Goal: Task Accomplishment & Management: Manage account settings

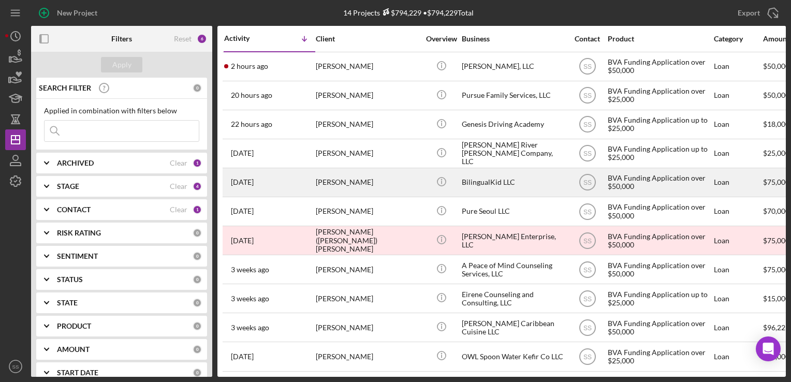
click at [349, 183] on div "[PERSON_NAME]" at bounding box center [368, 182] width 104 height 27
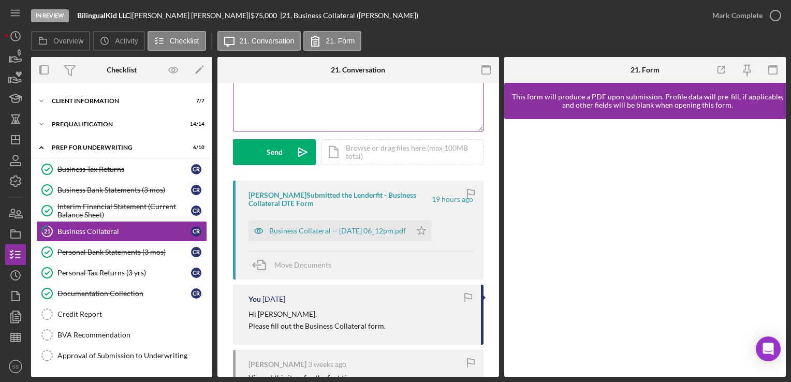
scroll to position [106, 0]
click at [432, 235] on icon "Icon/Star" at bounding box center [421, 230] width 21 height 21
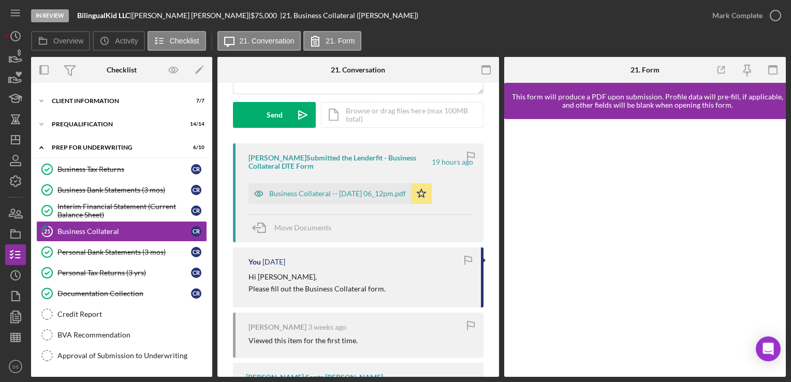
scroll to position [141, 0]
click at [344, 188] on div "Business Collateral -- [DATE] 06_12pm.pdf" at bounding box center [329, 194] width 163 height 21
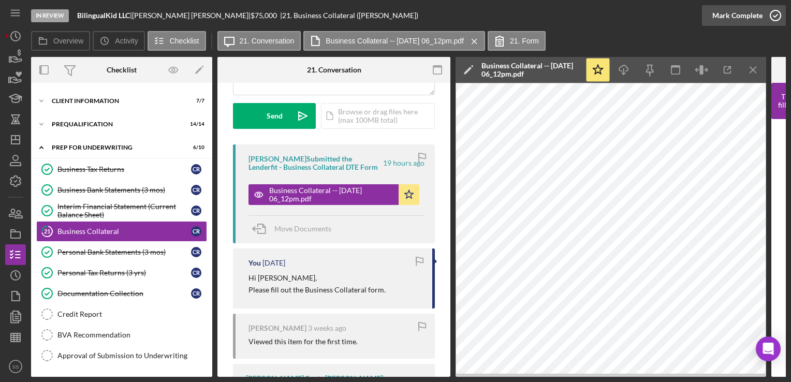
click at [775, 23] on icon "button" at bounding box center [776, 16] width 26 height 26
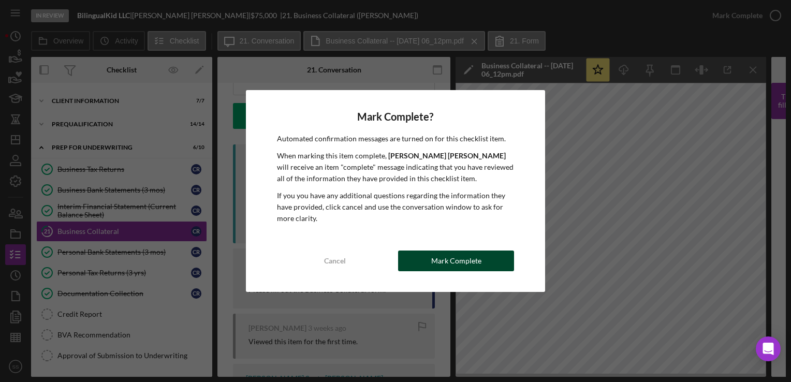
click at [433, 265] on div "Mark Complete" at bounding box center [456, 261] width 50 height 21
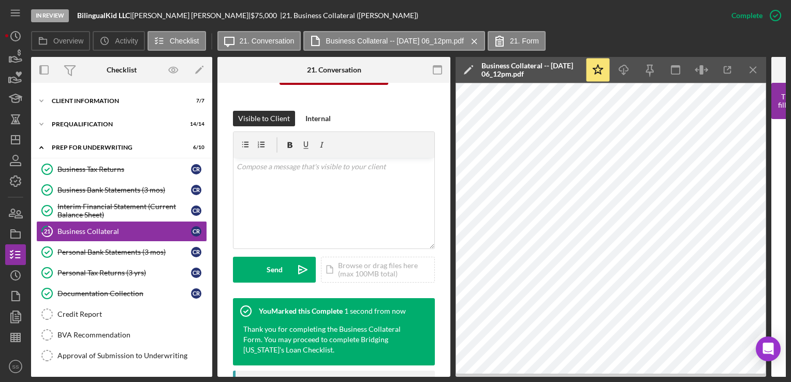
scroll to position [296, 0]
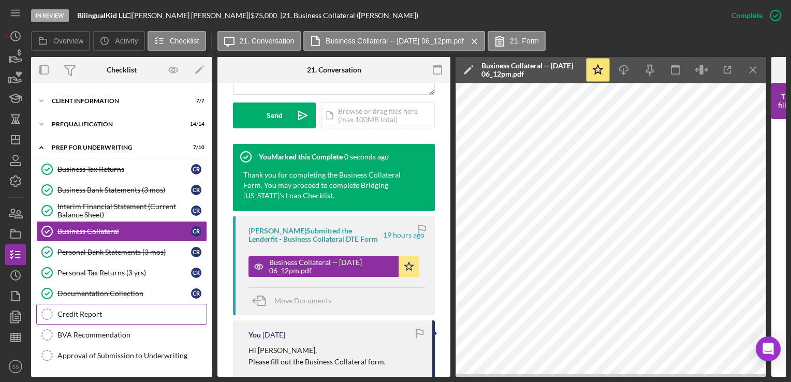
click at [83, 307] on link "Credit Report Credit Report" at bounding box center [121, 314] width 171 height 21
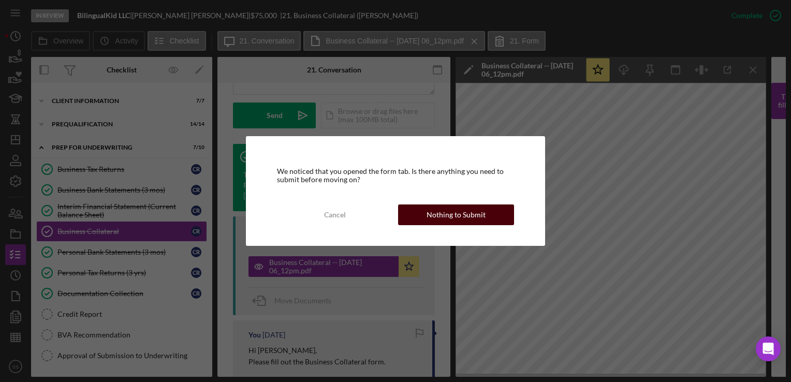
click at [480, 221] on div "Nothing to Submit" at bounding box center [456, 214] width 59 height 21
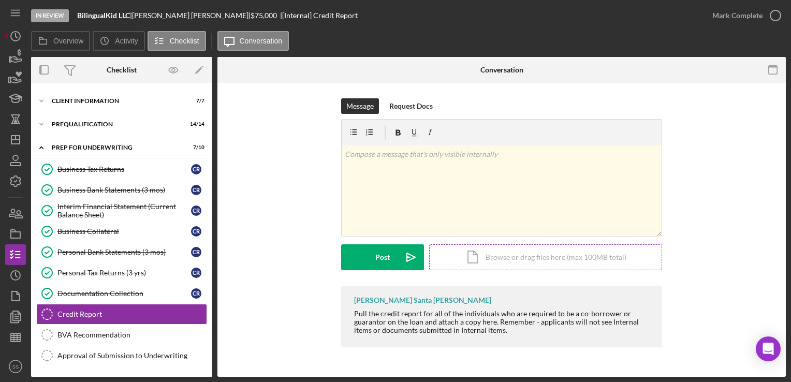
click at [497, 267] on div "Icon/Document Browse or drag files here (max 100MB total) Tap to choose files o…" at bounding box center [545, 257] width 233 height 26
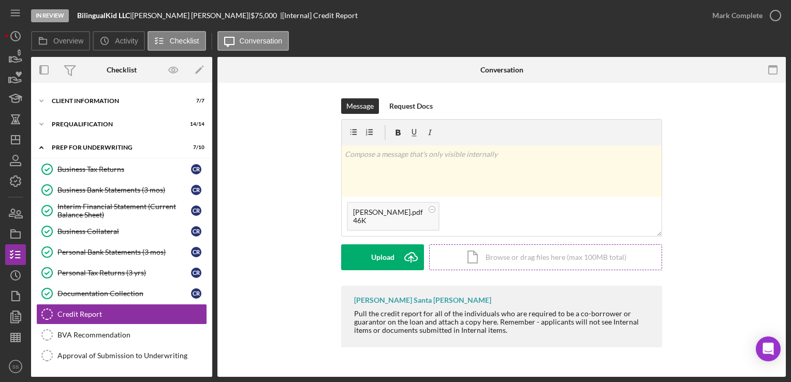
click at [401, 254] on icon "Icon/Upload" at bounding box center [411, 257] width 26 height 26
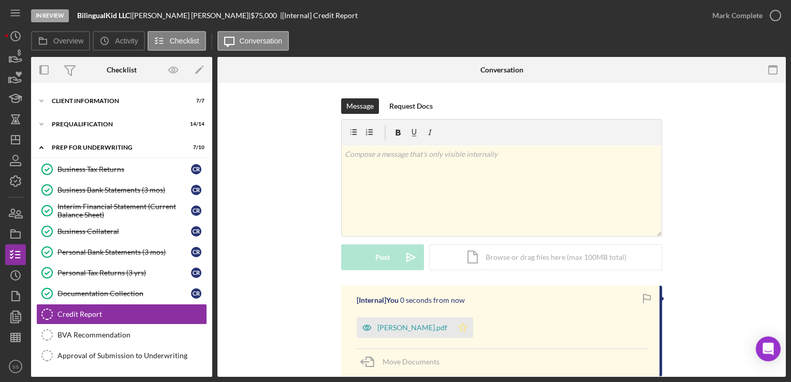
click at [473, 330] on icon "Icon/Star" at bounding box center [462, 327] width 21 height 21
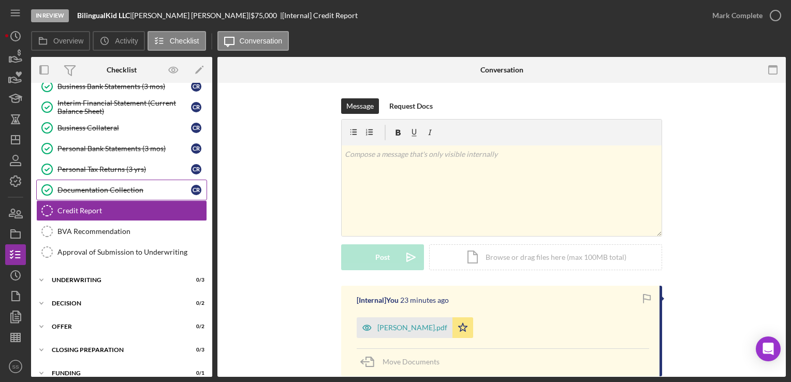
scroll to position [138, 0]
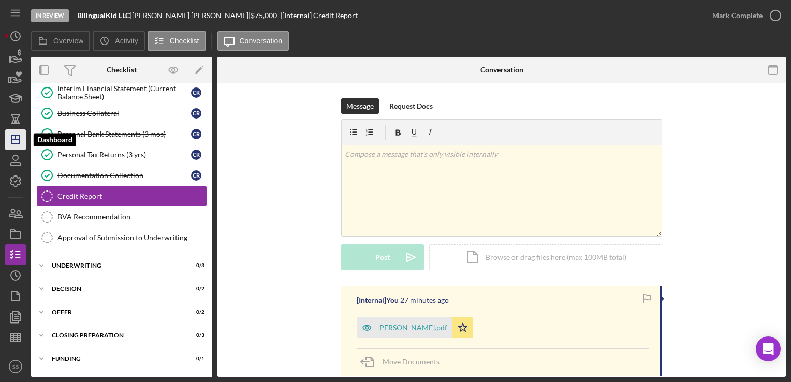
click at [11, 142] on polygon "button" at bounding box center [15, 140] width 8 height 8
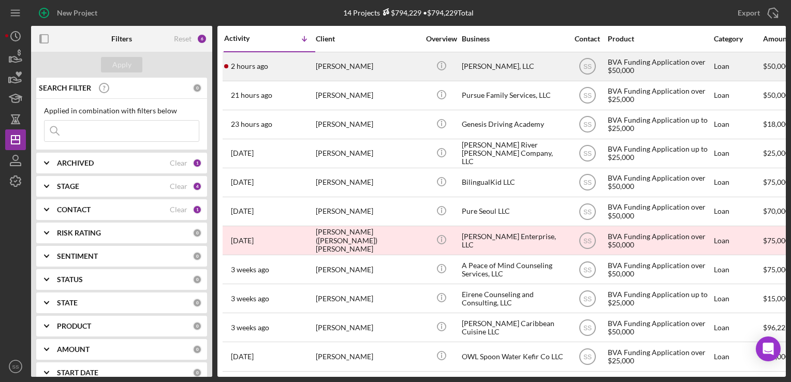
click at [354, 69] on div "[PERSON_NAME]" at bounding box center [368, 66] width 104 height 27
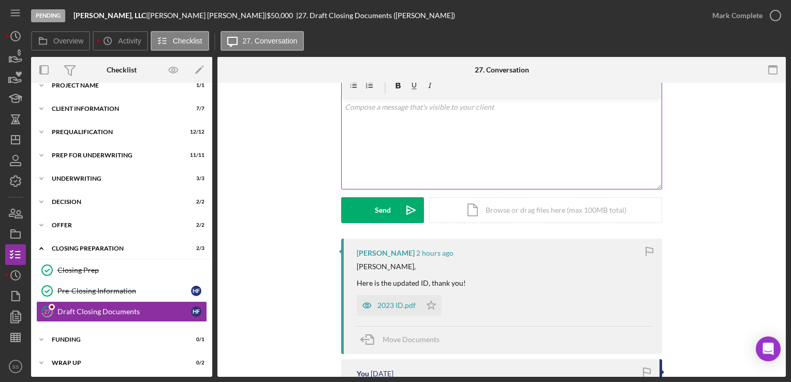
scroll to position [74, 0]
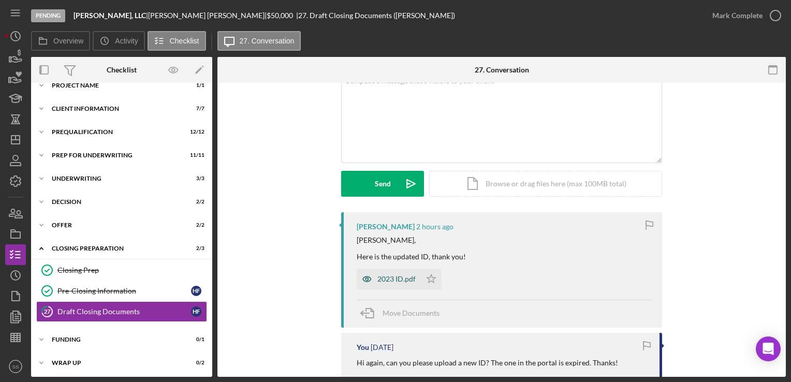
click at [383, 275] on div "2023 ID.pdf" at bounding box center [396, 279] width 38 height 8
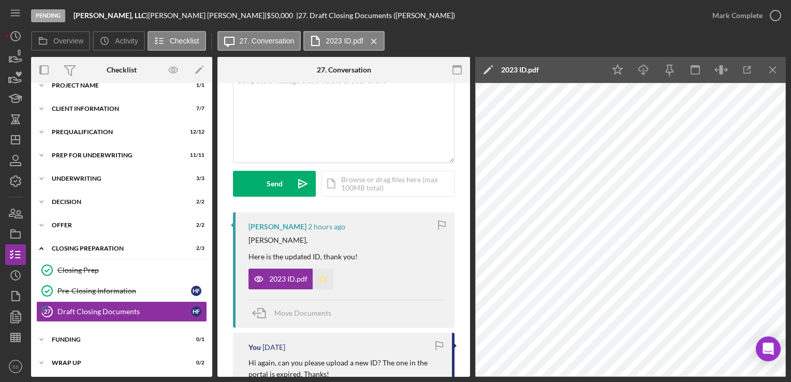
click at [328, 279] on icon "Icon/Star" at bounding box center [323, 279] width 21 height 21
click at [13, 144] on polygon "button" at bounding box center [15, 140] width 8 height 8
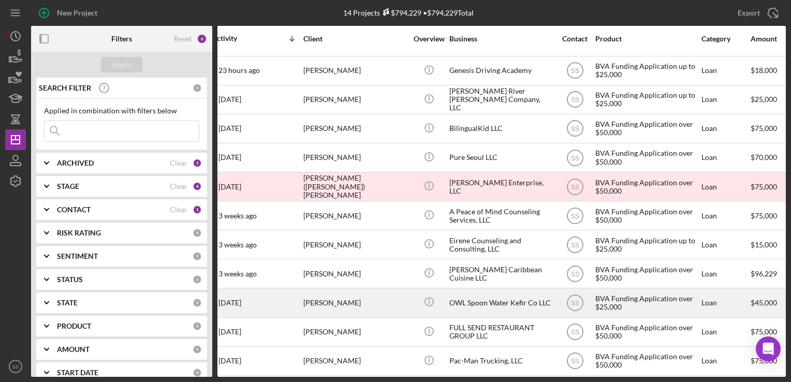
scroll to position [54, 12]
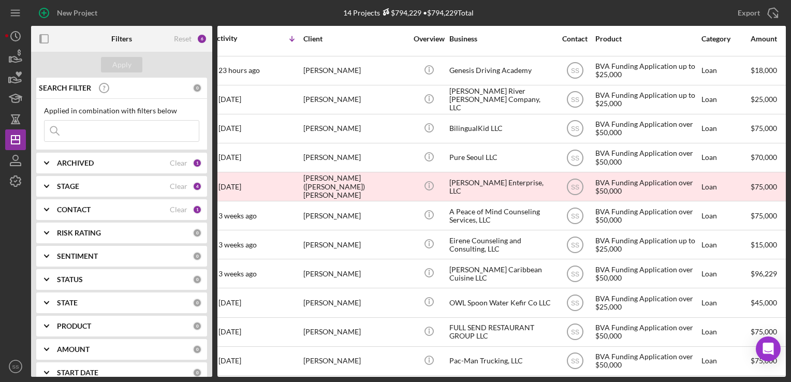
click at [9, 208] on div at bounding box center [15, 274] width 21 height 165
